Goal: Use online tool/utility: Use online tool/utility

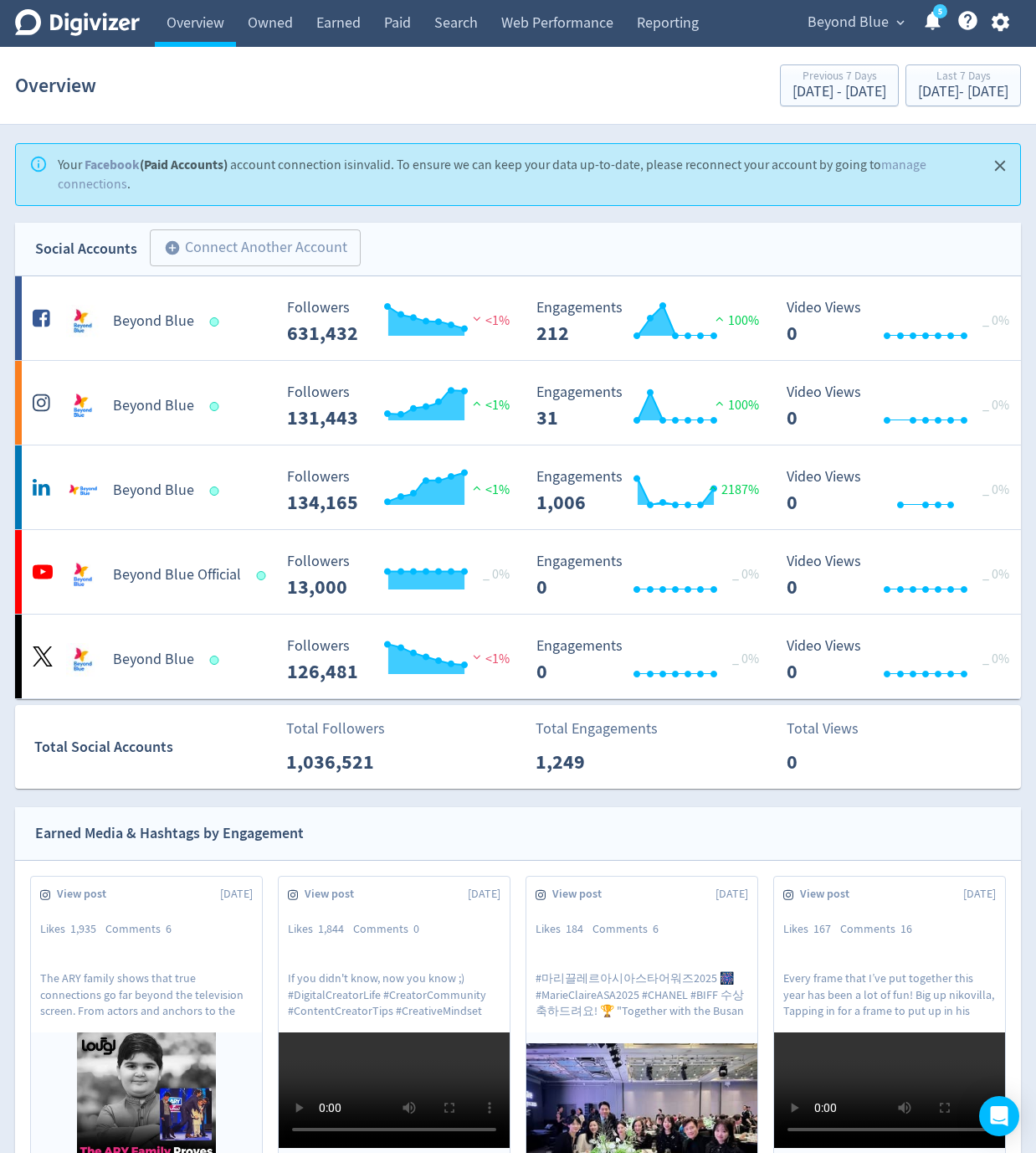
click at [579, 176] on button "Close" at bounding box center [1001, 166] width 28 height 28
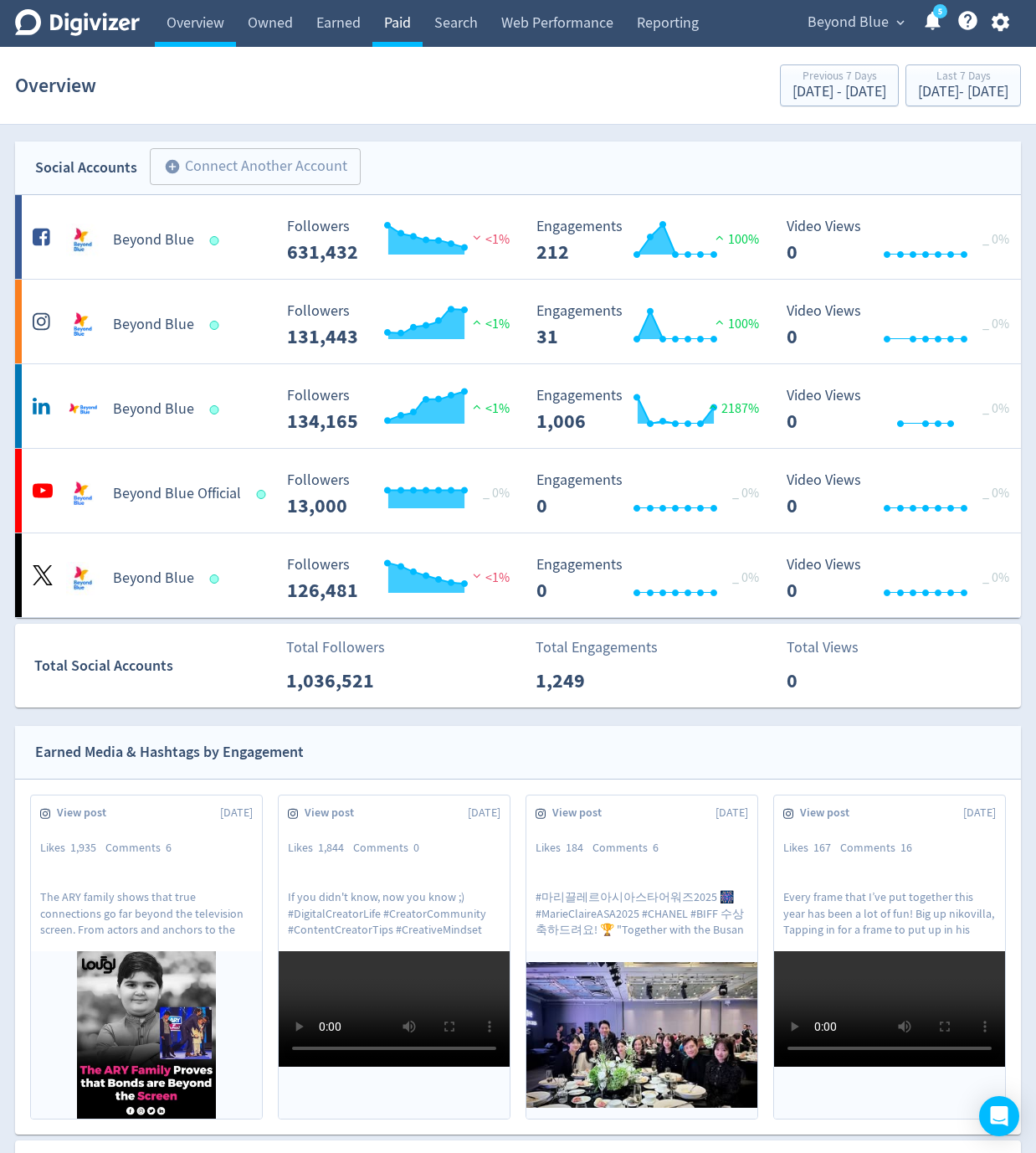
click at [421, 24] on link "Paid" at bounding box center [397, 23] width 51 height 47
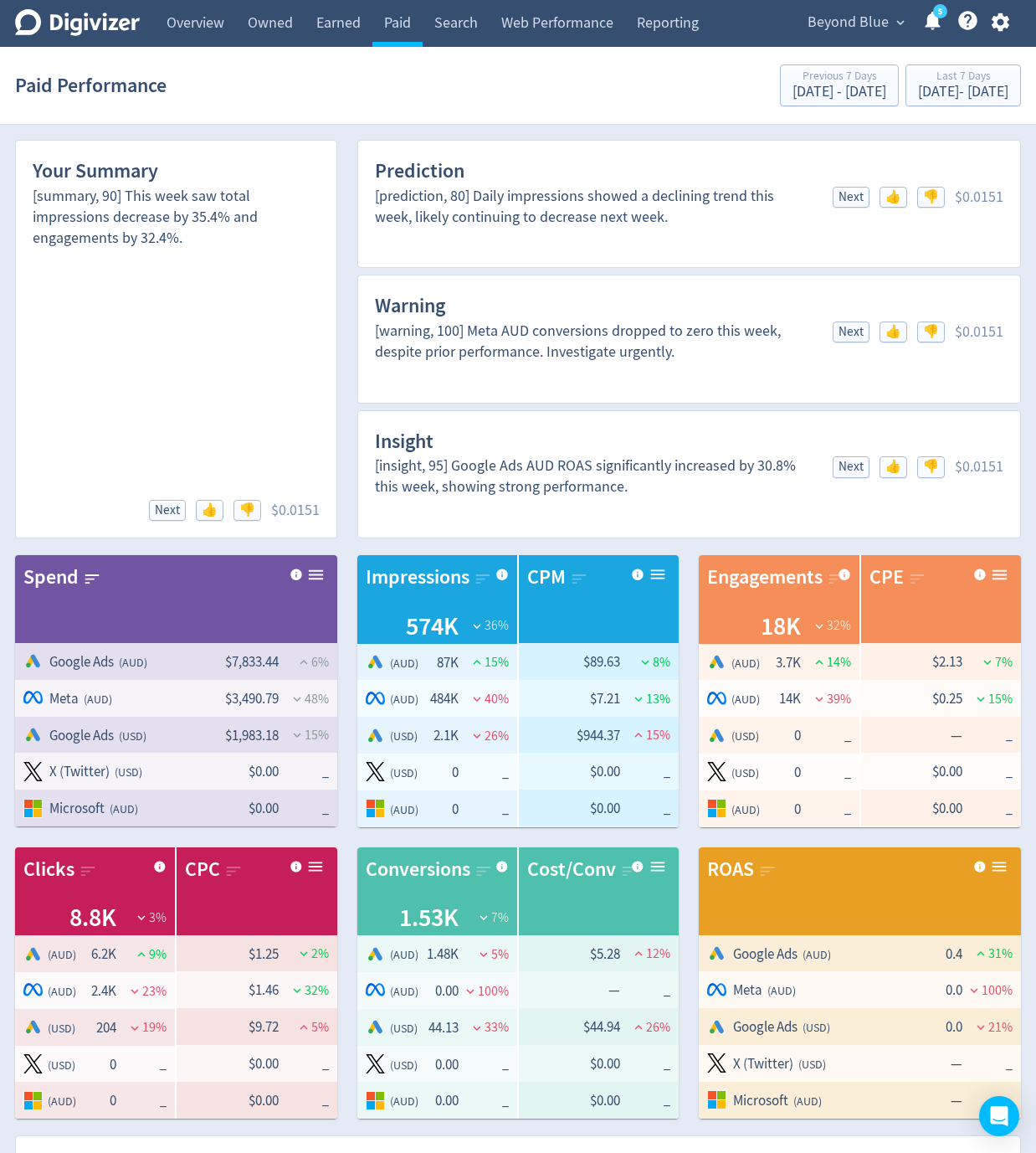
click at [579, 18] on icon "button" at bounding box center [1000, 22] width 17 height 18
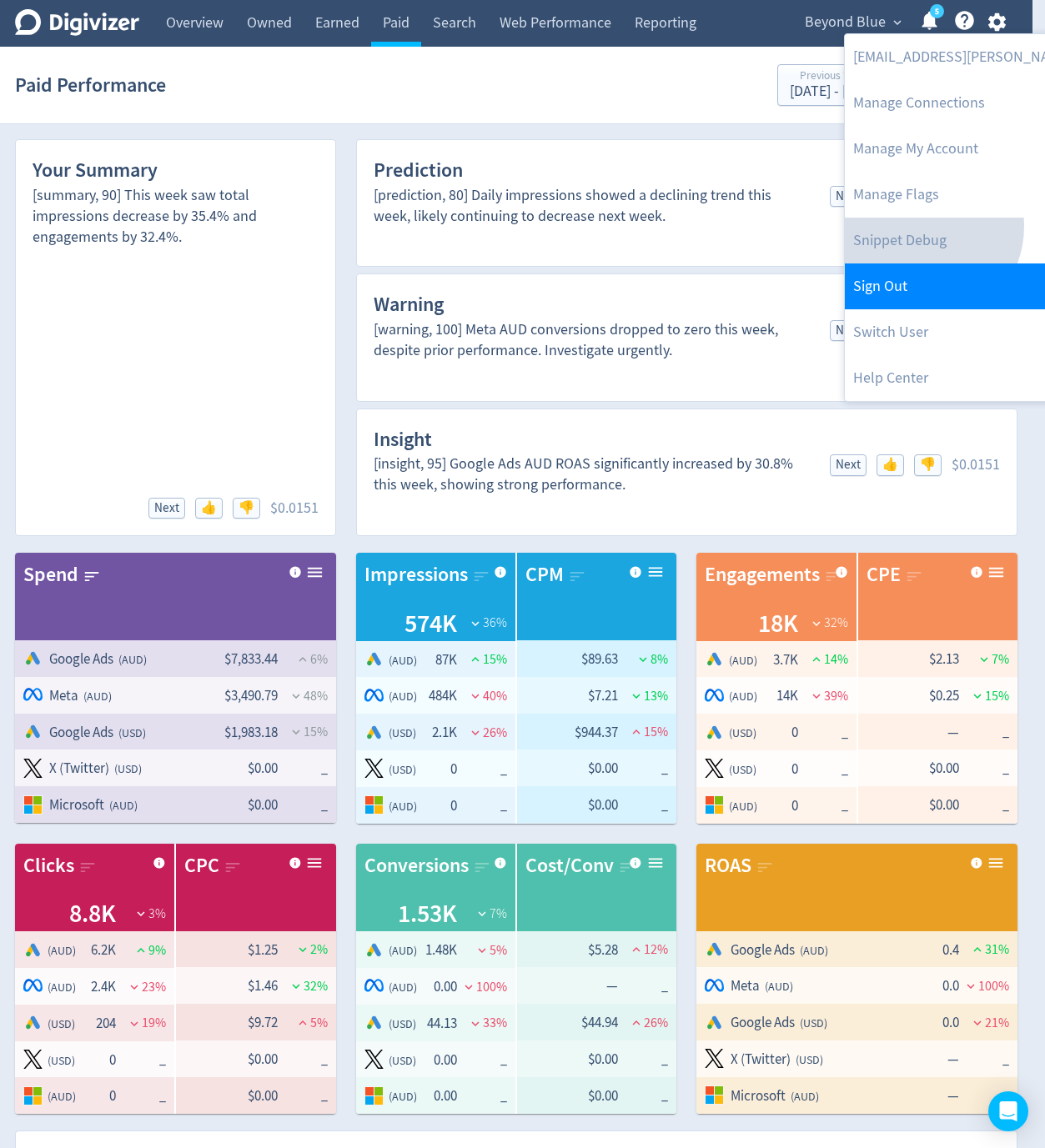
drag, startPoint x: 921, startPoint y: 227, endPoint x: 909, endPoint y: 243, distance: 20.0
click at [576, 227] on link "Snippet Debug" at bounding box center [1014, 240] width 340 height 46
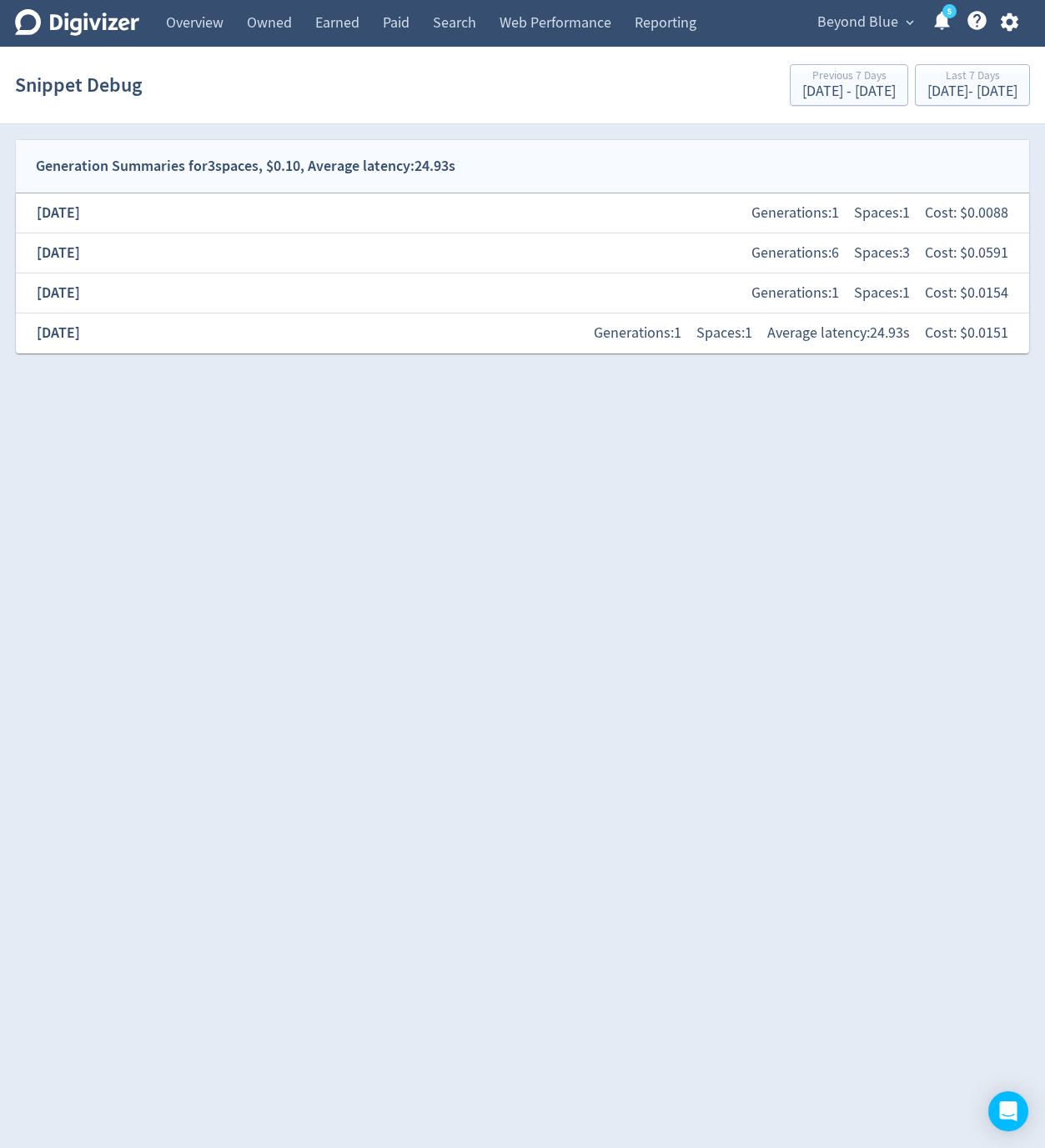
click at [211, 330] on div "[DATE] Generations: 1 Spaces: 1 Average latency: 24.93s Cost: $ 0.0151" at bounding box center [522, 333] width 986 height 36
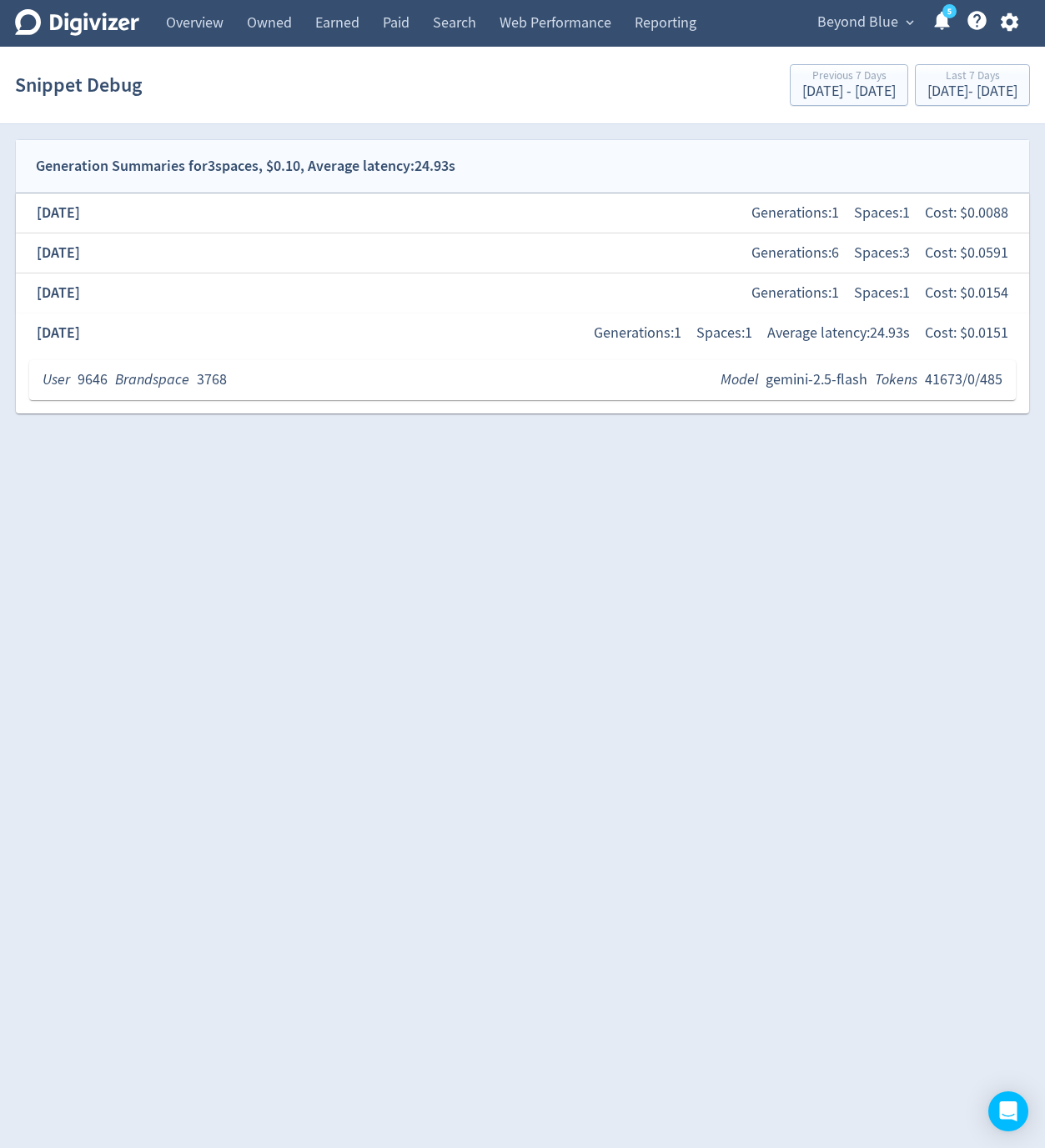
click at [198, 430] on html "Digivizer Logo [PERSON_NAME] Logo Overview Owned Earned Paid Search Web Perform…" at bounding box center [522, 214] width 1045 height 430
click at [162, 391] on div "Brandspace" at bounding box center [152, 380] width 74 height 21
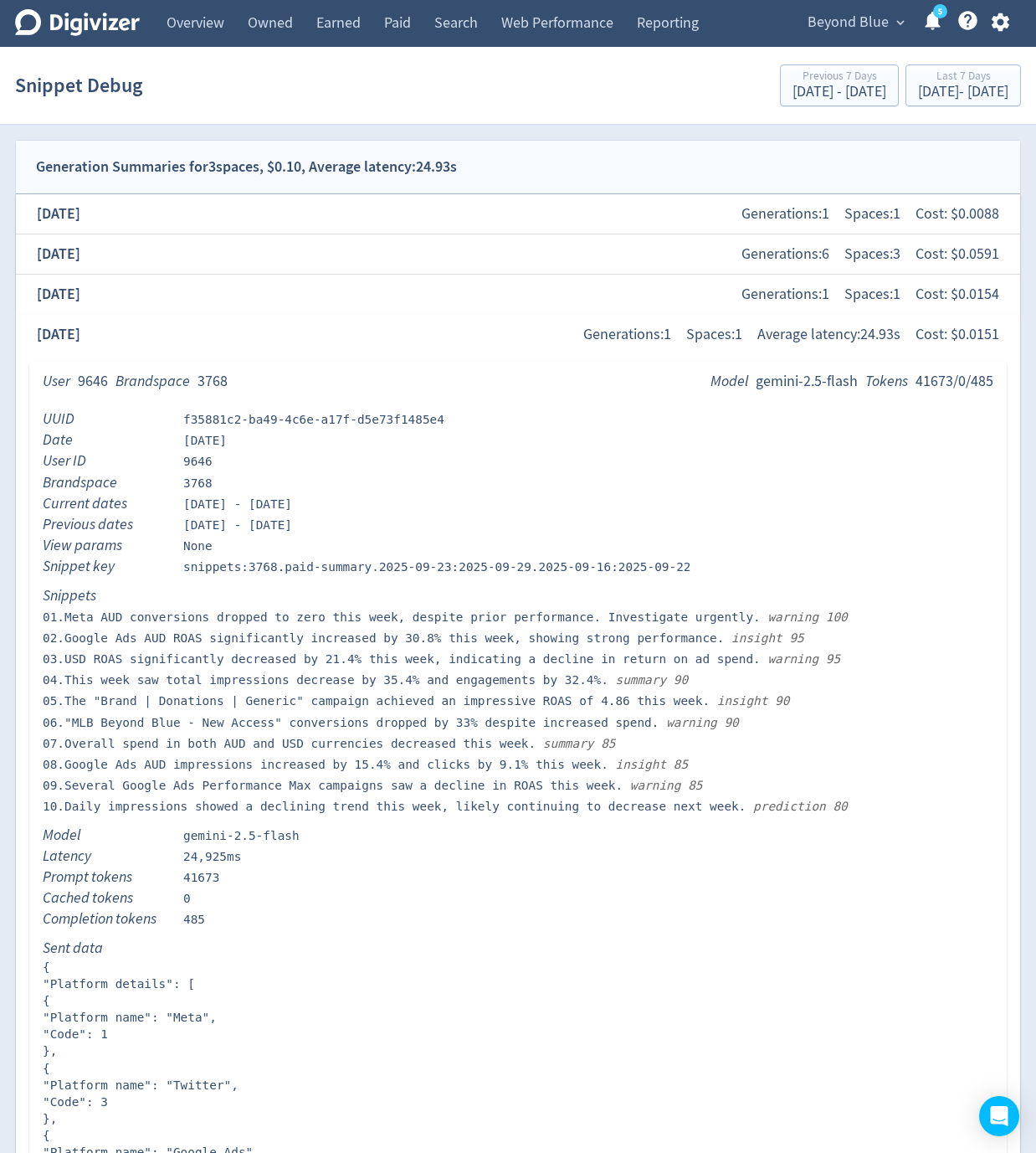
click at [579, 15] on span "Beyond Blue" at bounding box center [848, 23] width 81 height 27
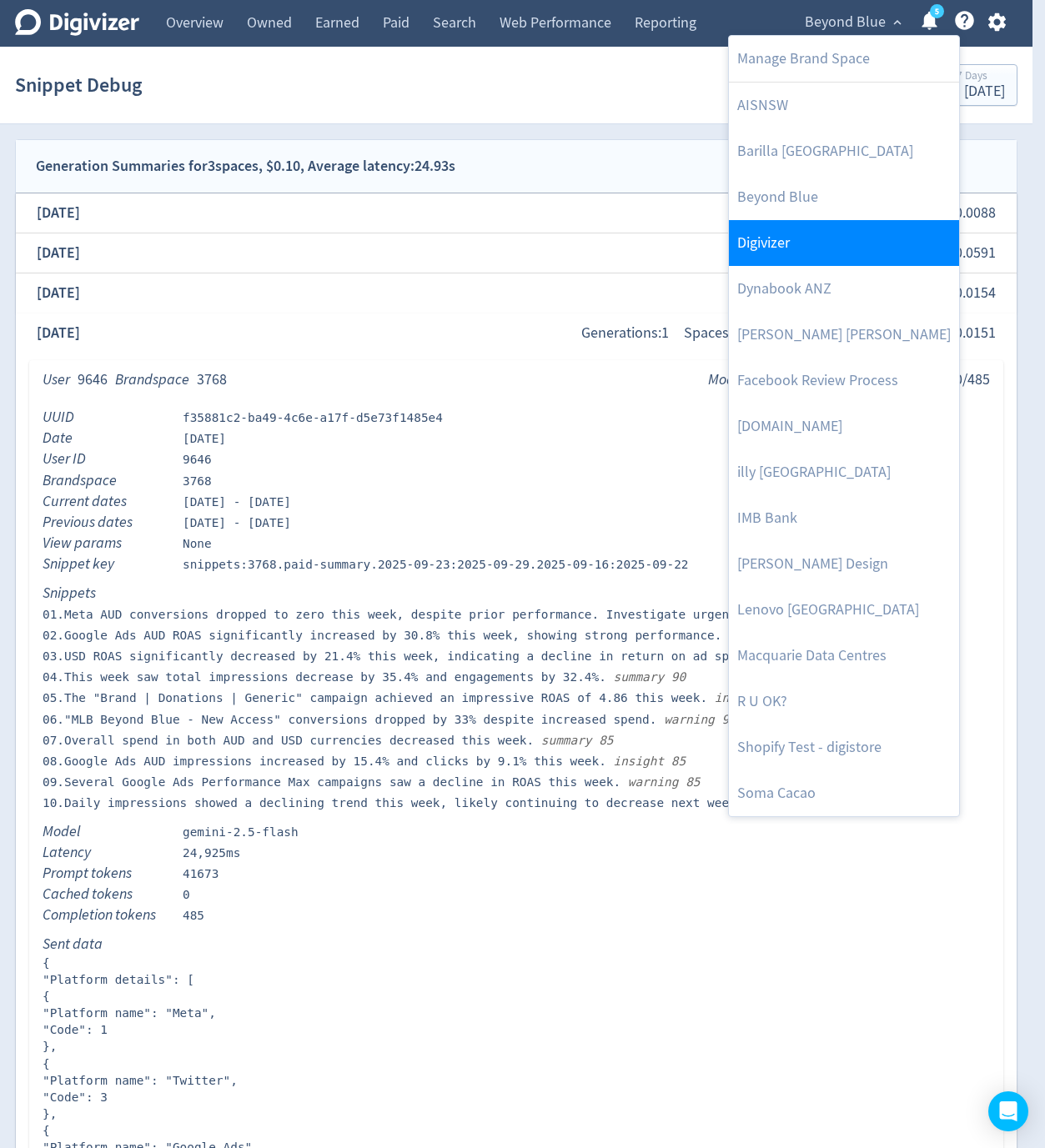
click at [576, 249] on link "Digivizer" at bounding box center [844, 243] width 231 height 46
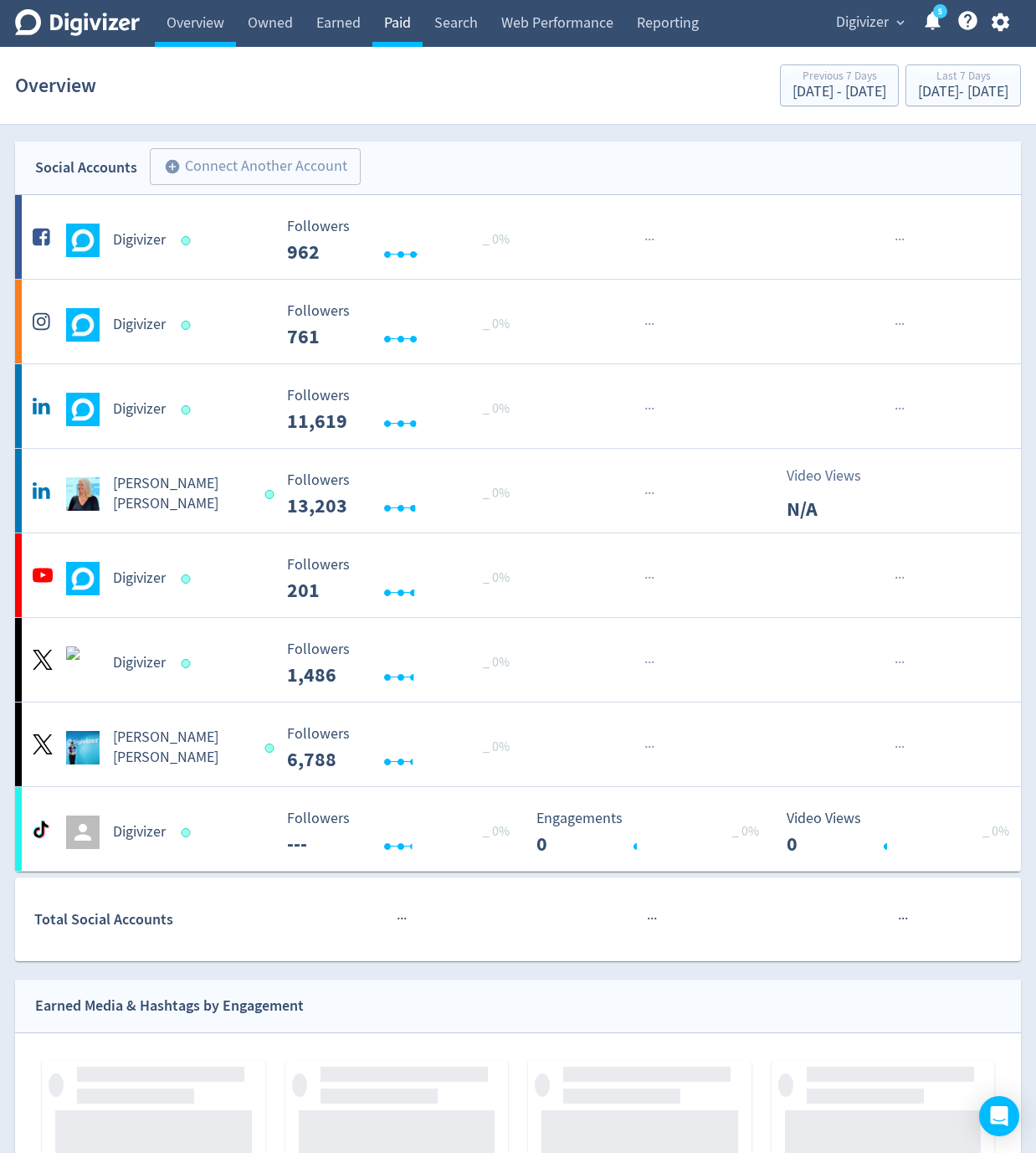
click at [391, 24] on link "Paid" at bounding box center [397, 23] width 51 height 47
